Goal: Communication & Community: Share content

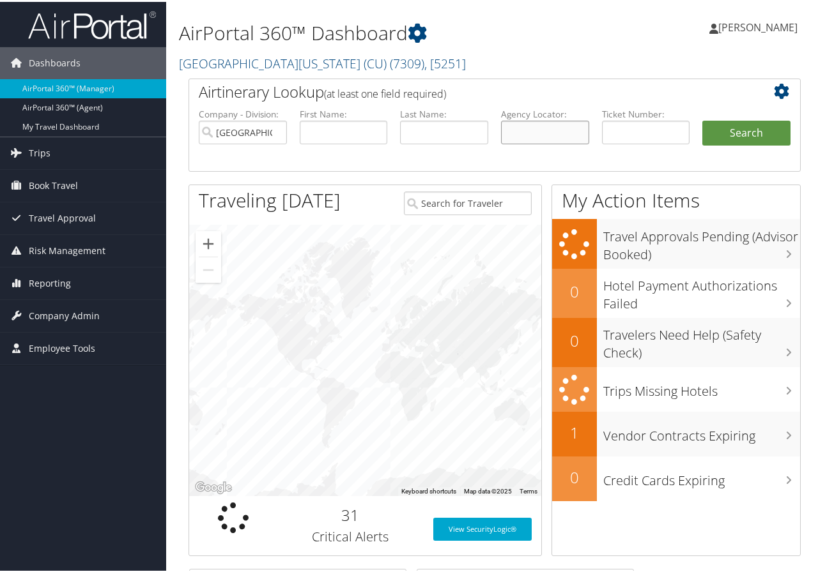
click at [530, 126] on input "text" at bounding box center [545, 131] width 88 height 24
type input "db8tmg"
click at [702, 119] on button "Search" at bounding box center [746, 132] width 88 height 26
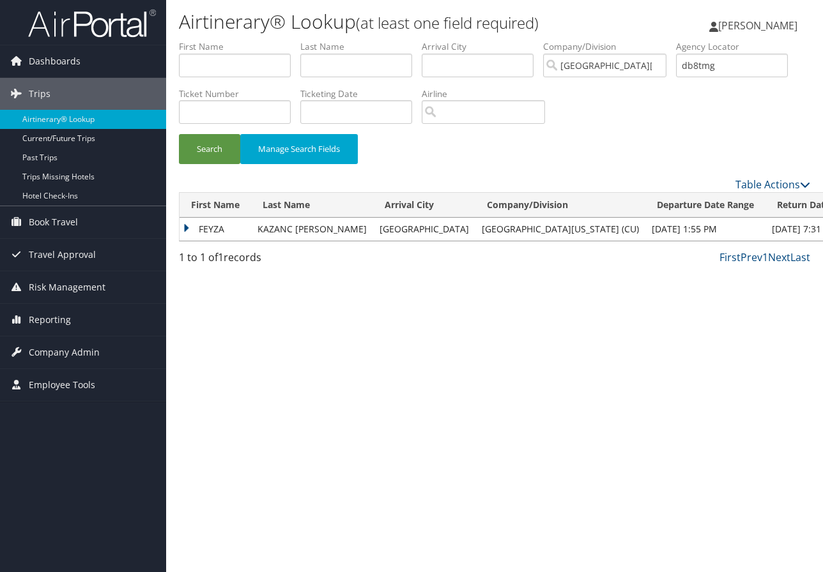
click at [203, 225] on td "FEYZA" at bounding box center [216, 229] width 72 height 23
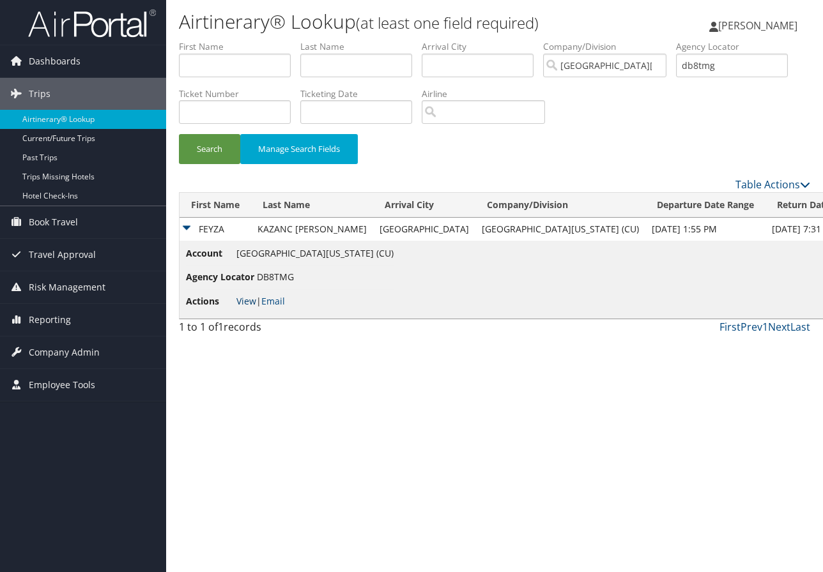
click at [243, 303] on link "View" at bounding box center [246, 301] width 20 height 12
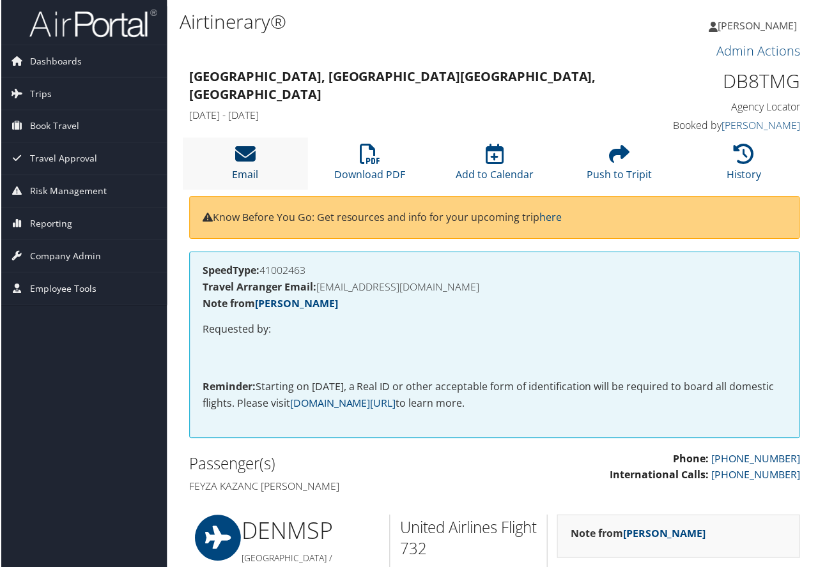
click at [238, 151] on icon at bounding box center [244, 154] width 20 height 20
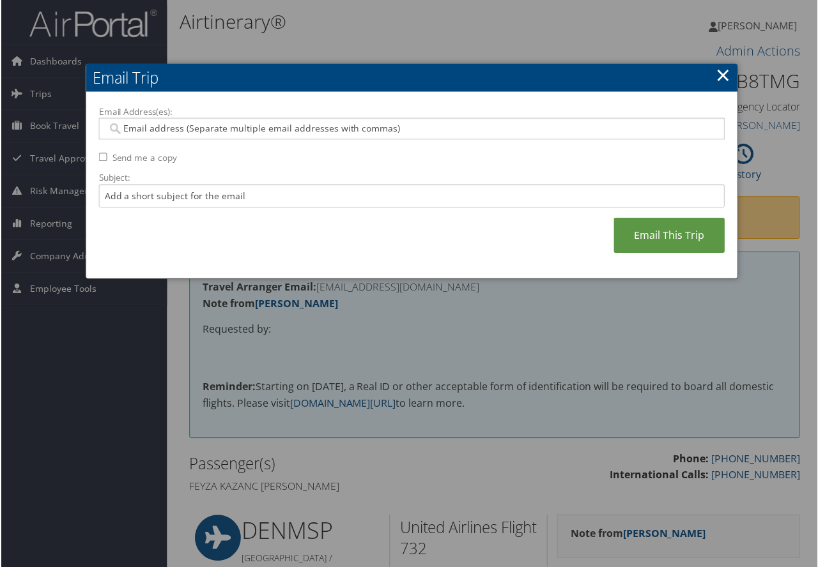
click at [165, 129] on input "Email Address(es):" at bounding box center [411, 129] width 610 height 13
paste input "fkazanco@uccs.edu"
type input "fkazanco@uccs.edu"
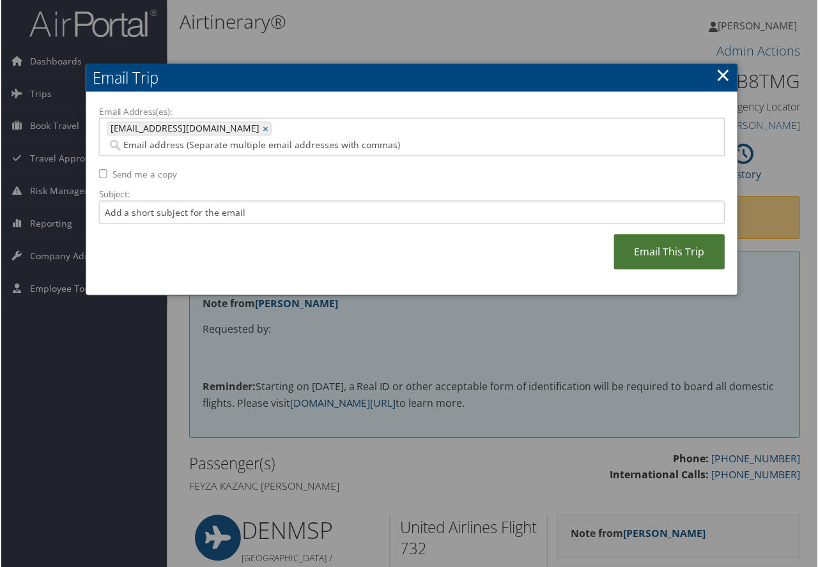
click at [690, 235] on link "Email This Trip" at bounding box center [669, 252] width 111 height 35
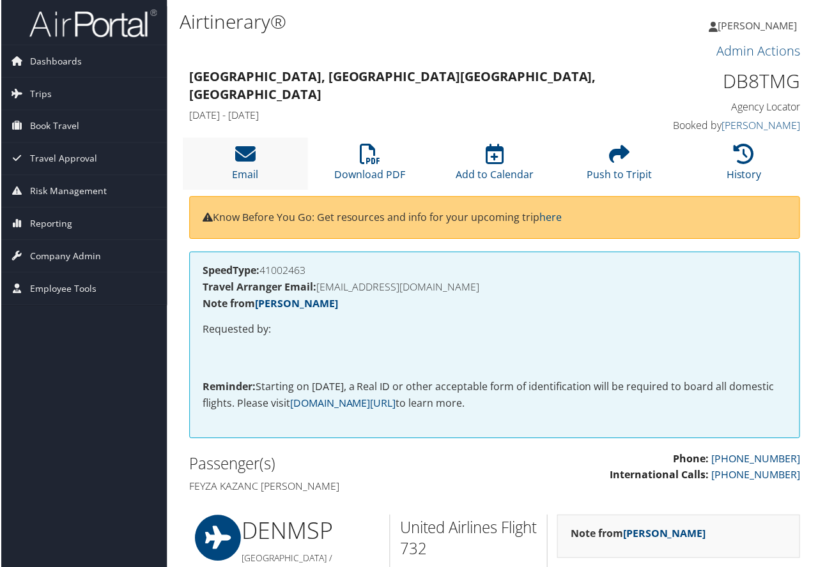
click at [248, 166] on li "Email" at bounding box center [244, 164] width 125 height 52
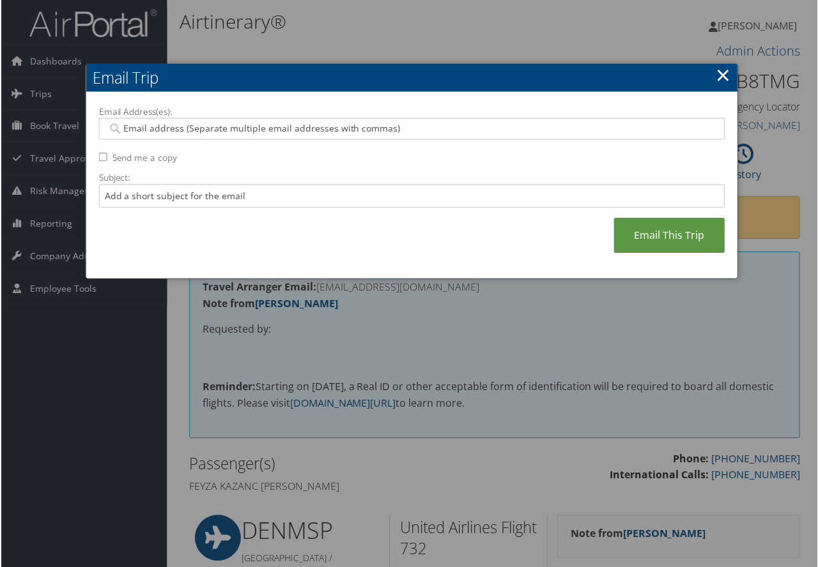
click at [143, 130] on input "Email Address(es):" at bounding box center [411, 129] width 610 height 13
paste input "svigil5@uccs.edu"
type input "svigil5@uccs.edu"
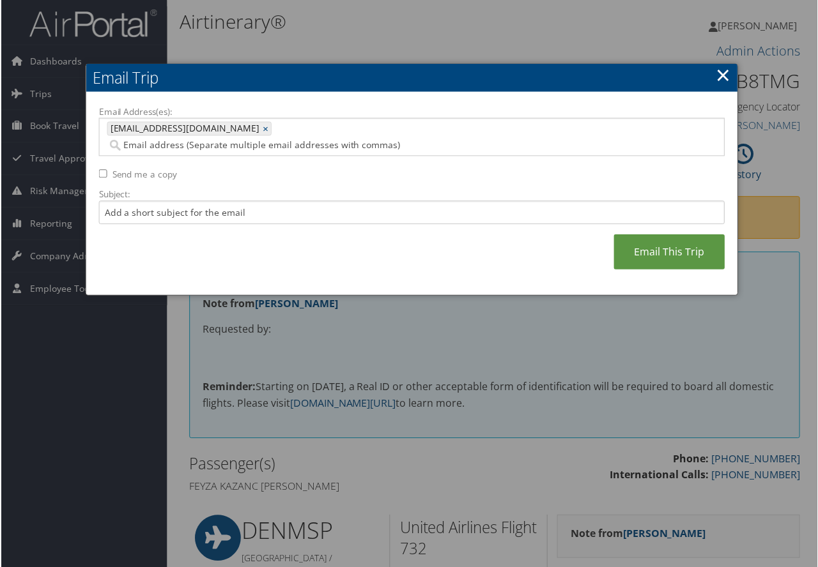
click at [783, 342] on div at bounding box center [411, 286] width 823 height 572
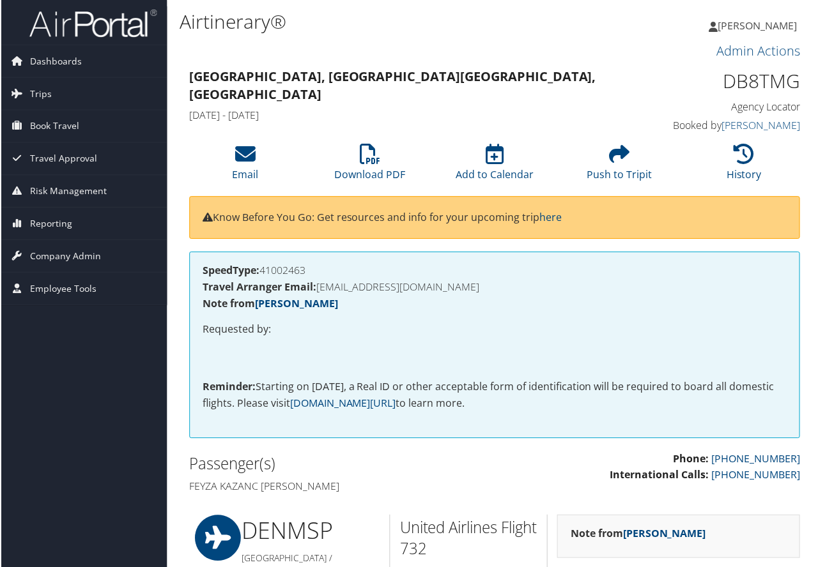
click at [760, 498] on div "Phone: 855-462-8885 International Calls: 855-462-8885 Passenger(s) Feyza Kazanc…" at bounding box center [494, 476] width 631 height 48
click at [792, 491] on div "Phone: 855-462-8885 International Calls: 855-462-8885" at bounding box center [652, 474] width 316 height 45
